Goal: Information Seeking & Learning: Learn about a topic

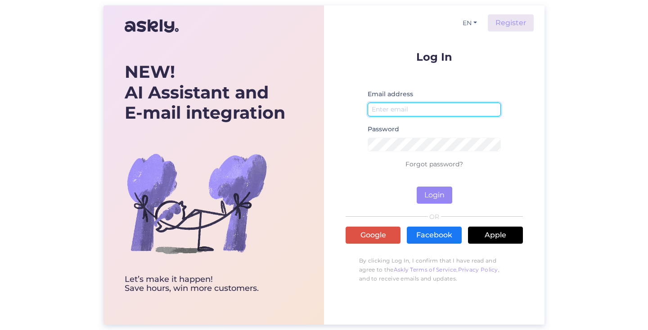
type input "rigaplaza@ideal.lv"
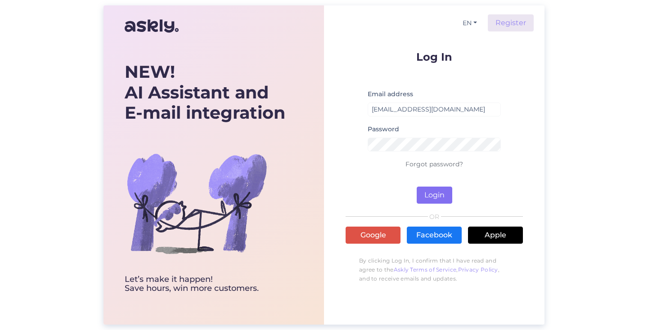
click at [421, 191] on button "Login" at bounding box center [435, 195] width 36 height 17
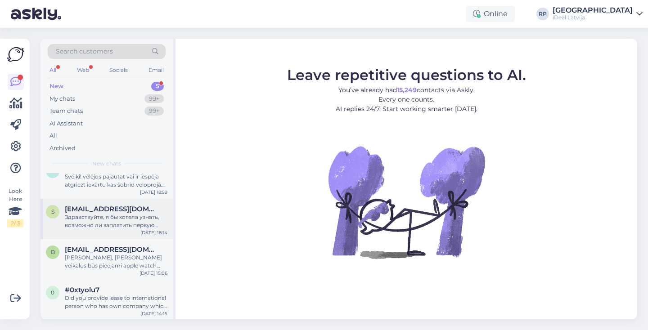
scroll to position [55, 0]
click at [119, 295] on div "Did you provide lease to international person who has own company which is less…" at bounding box center [116, 303] width 103 height 16
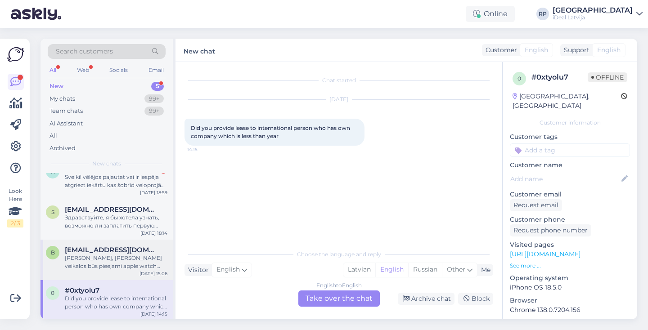
click at [135, 267] on div "[PERSON_NAME], vai jūsu veikalos būs pieejami apple watch series 10 ar zelta ap…" at bounding box center [116, 262] width 103 height 16
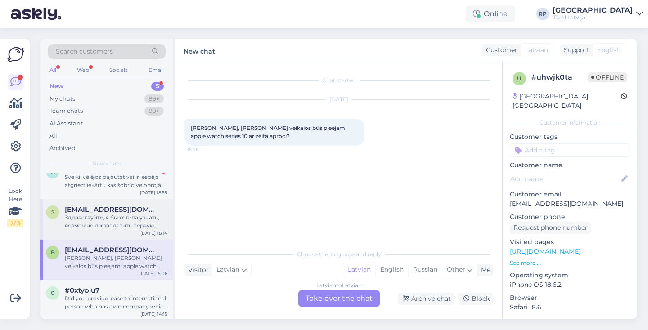
click at [102, 218] on div "Здравствуйте, я бы хотела узнать, возможно ли заплатить первую сумму за телефон…" at bounding box center [116, 222] width 103 height 16
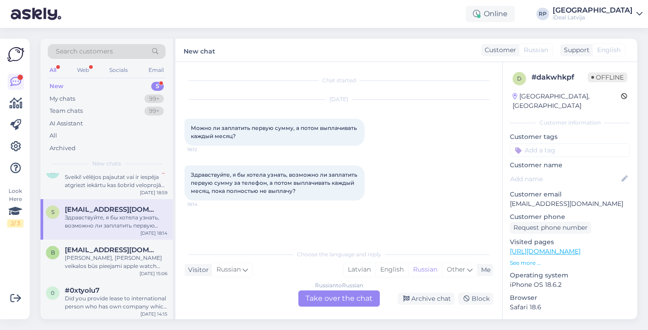
scroll to position [32, 0]
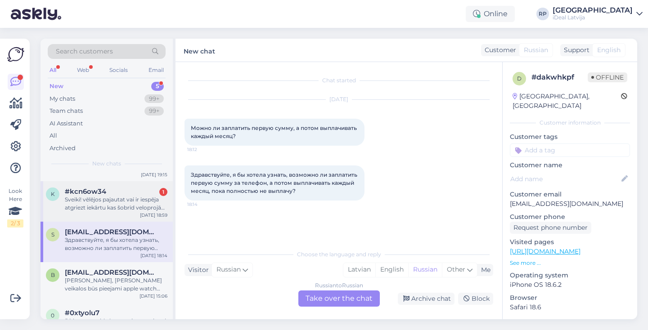
click at [132, 203] on div "Sveiki! vēlējos pajautat vai ir iespēja atgriezt iekārtu kas šobrīd veloprojām …" at bounding box center [116, 204] width 103 height 16
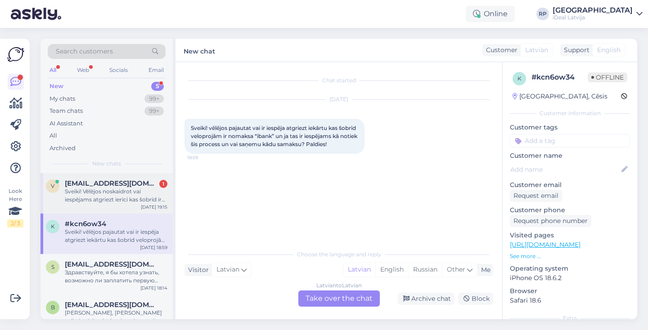
scroll to position [0, 0]
click at [124, 206] on div "v vennereelina4@gmail.com 1 Sveiki! Vēlējos noskaidrot vai iespējams atgriezt i…" at bounding box center [107, 193] width 132 height 41
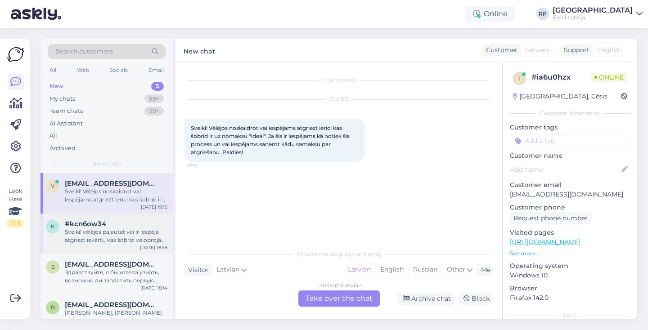
click at [137, 216] on div "k #kcn6ow34 Sveiki! vēlējos pajautat vai ir iespēja atgriezt iekārtu kas šobrīd…" at bounding box center [107, 234] width 132 height 41
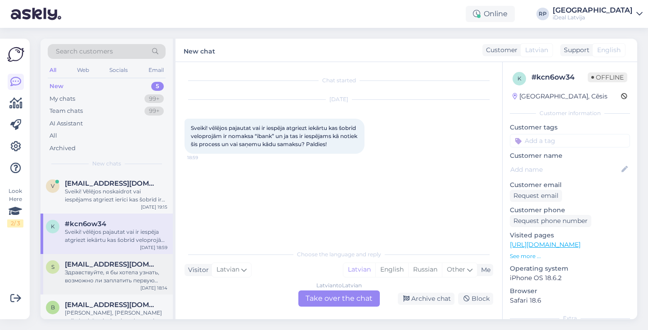
click at [132, 264] on span "[EMAIL_ADDRESS][DOMAIN_NAME]" at bounding box center [112, 265] width 94 height 8
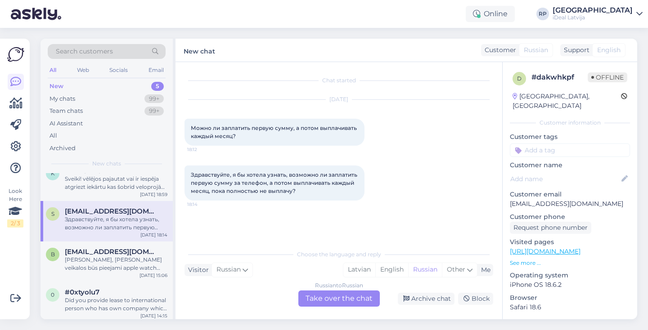
scroll to position [53, 0]
click at [116, 253] on span "[EMAIL_ADDRESS][DOMAIN_NAME]" at bounding box center [112, 252] width 94 height 8
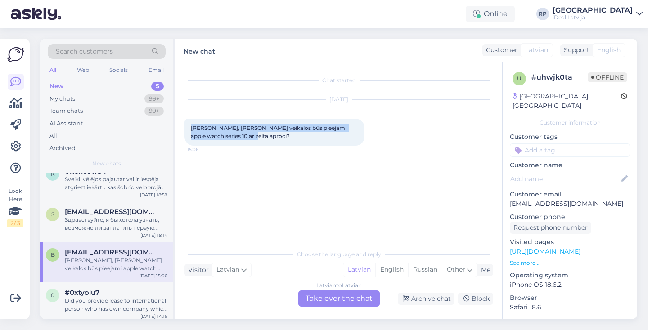
drag, startPoint x: 188, startPoint y: 126, endPoint x: 249, endPoint y: 151, distance: 66.4
click at [249, 152] on div "Sep 2 2025 Sveiki, vai jūsu veikalos būs pieejami apple watch series 10 ar zelt…" at bounding box center [339, 123] width 309 height 66
click at [414, 147] on div "Sep 2 2025 Sveiki, vai jūsu veikalos būs pieejami apple watch series 10 ar zelt…" at bounding box center [339, 123] width 309 height 66
